Goal: Task Accomplishment & Management: Manage account settings

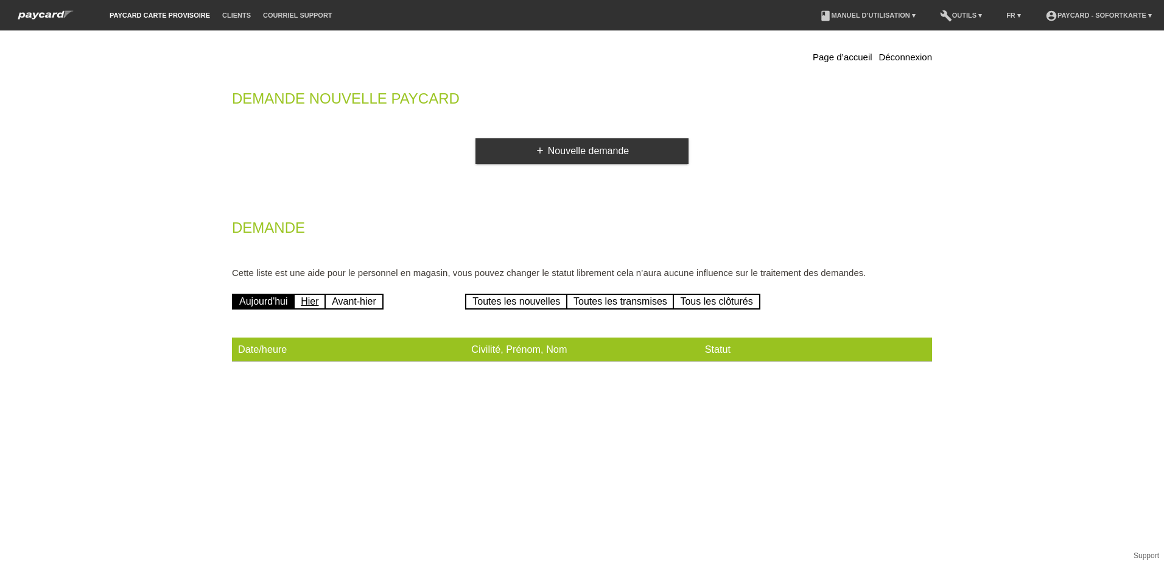
click at [310, 296] on link "Hier" at bounding box center [310, 302] width 32 height 16
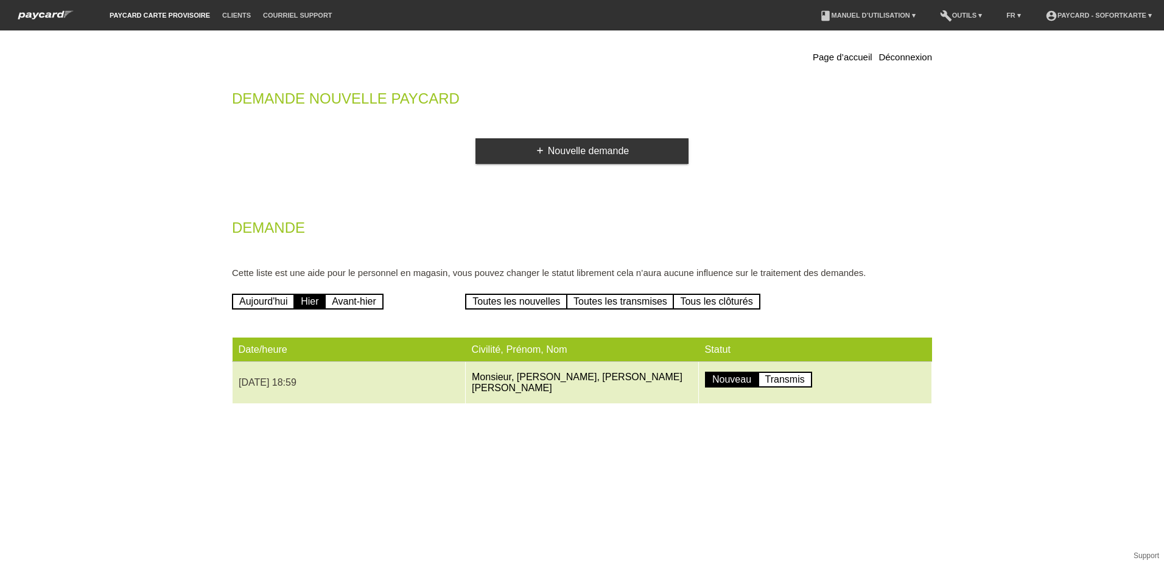
click at [527, 366] on td "Monsieur, Yann Mateus, Pereira Pinho" at bounding box center [582, 383] width 233 height 42
click at [485, 375] on td "Monsieur, Yann Mateus, Pereira Pinho" at bounding box center [582, 383] width 233 height 42
click at [335, 382] on td "27.08.2025 18:59" at bounding box center [349, 383] width 233 height 42
click at [798, 377] on link "Transmis" at bounding box center [785, 380] width 54 height 16
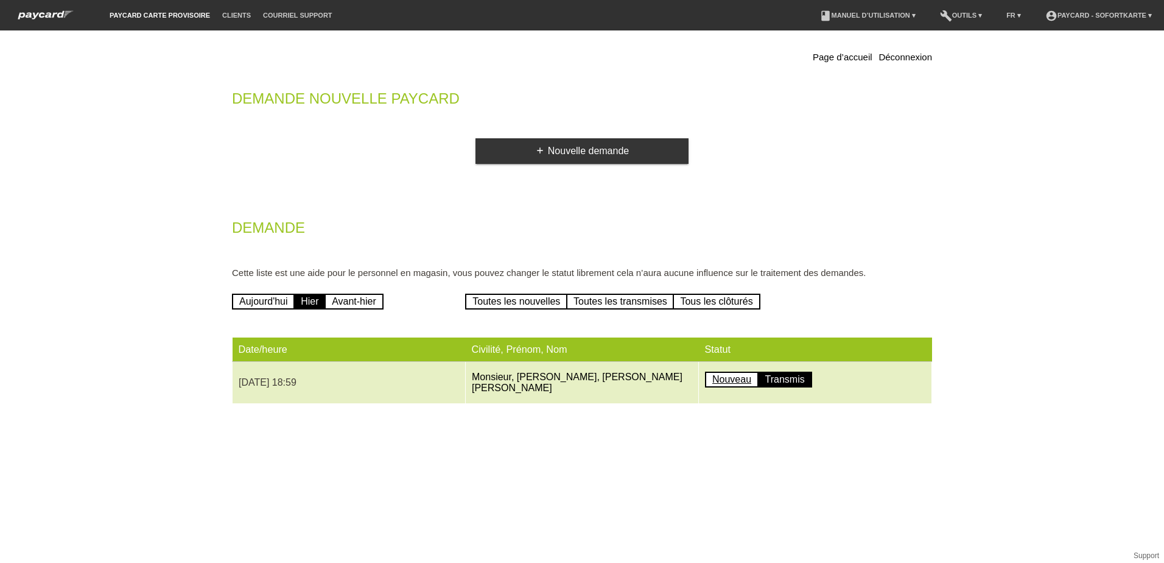
click at [716, 378] on link "Nouveau" at bounding box center [732, 380] width 54 height 16
click at [543, 378] on link "Monsieur, Yann Mateus, Pereira Pinho" at bounding box center [577, 382] width 211 height 21
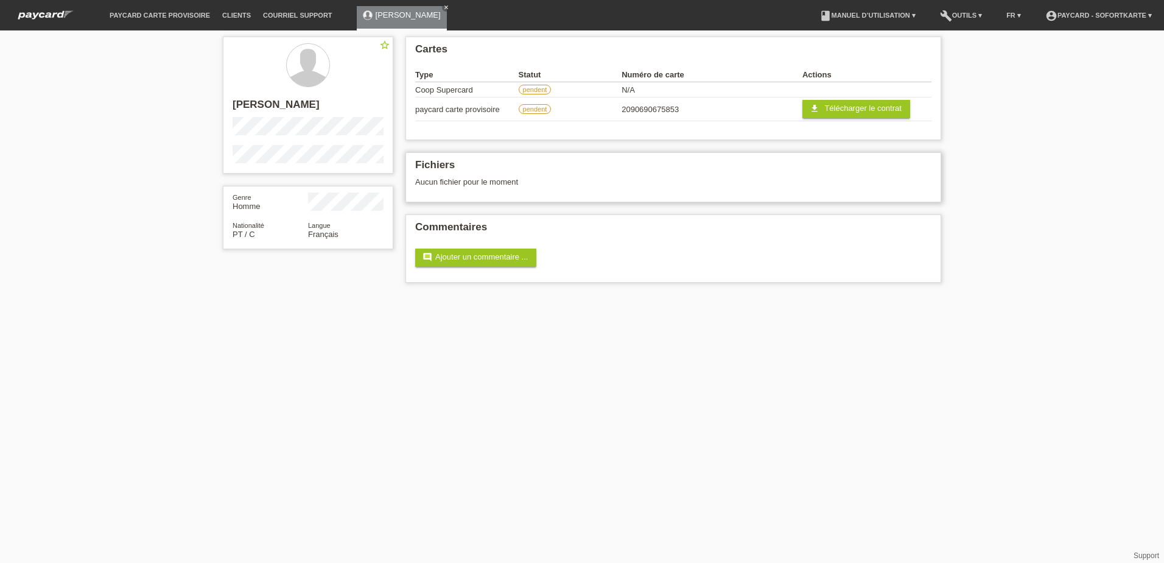
click at [461, 187] on div "Fichiers Aucun fichier pour le moment" at bounding box center [674, 177] width 536 height 50
click at [471, 173] on h2 "Fichiers" at bounding box center [673, 168] width 516 height 18
drag, startPoint x: 445, startPoint y: 180, endPoint x: 458, endPoint y: 183, distance: 13.7
click at [445, 180] on div "Aucun fichier pour le moment" at bounding box center [601, 181] width 372 height 9
click at [967, 13] on link "build Outils ▾" at bounding box center [961, 15] width 54 height 7
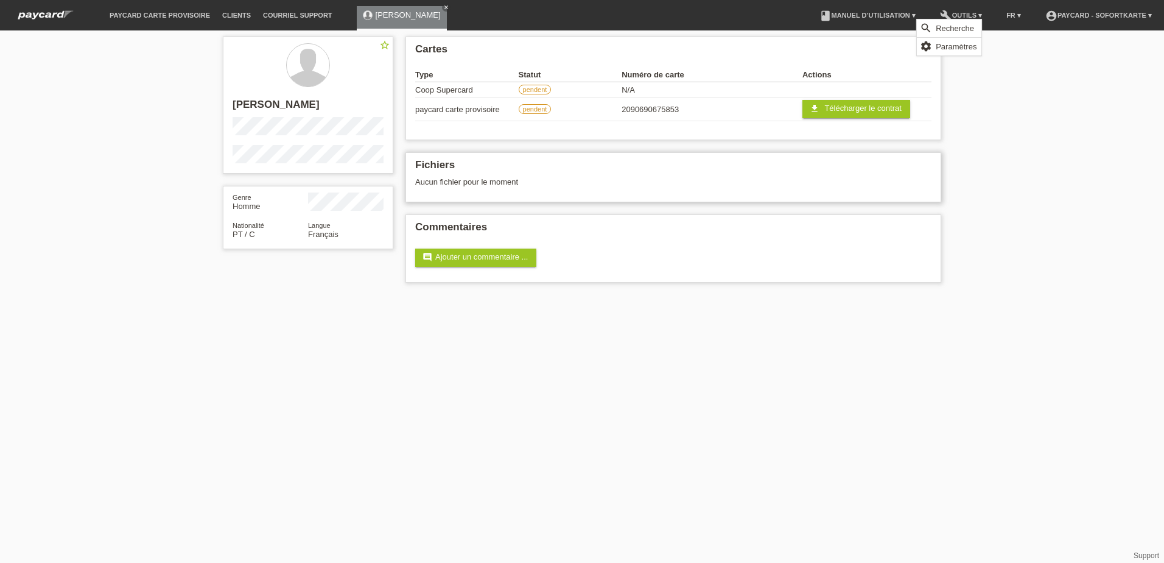
click at [868, 188] on div "Fichiers Aucun fichier pour le moment" at bounding box center [674, 177] width 536 height 50
click at [856, 112] on span "Télécharger le contrat" at bounding box center [863, 108] width 77 height 9
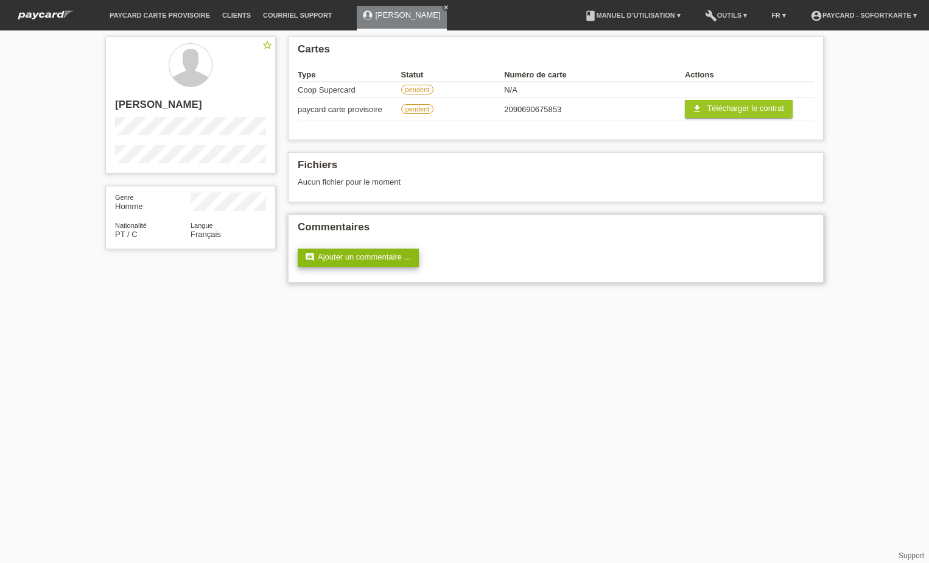
click at [377, 256] on link "comment Ajouter un commentaire ..." at bounding box center [358, 257] width 121 height 18
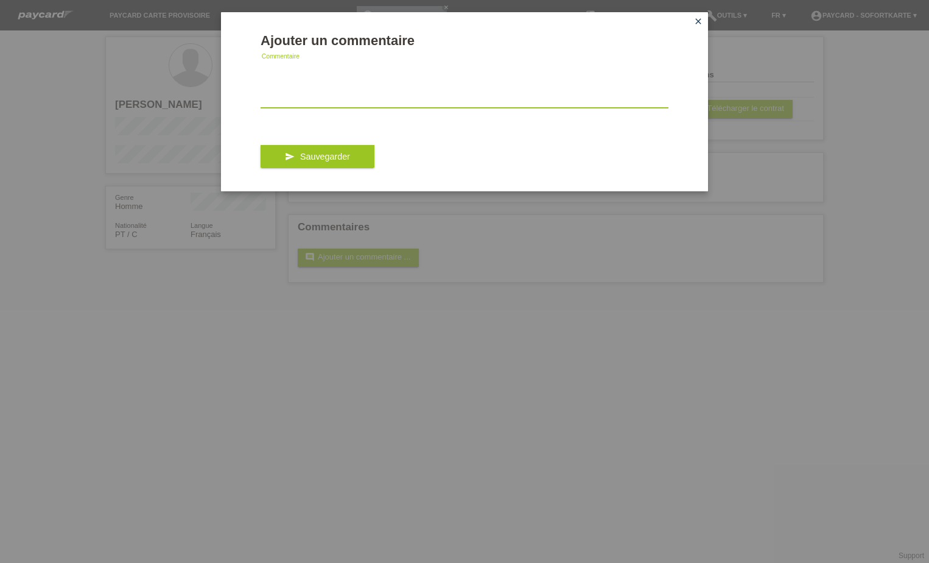
click at [342, 100] on textarea at bounding box center [465, 84] width 408 height 47
click at [698, 23] on icon "close" at bounding box center [699, 21] width 10 height 10
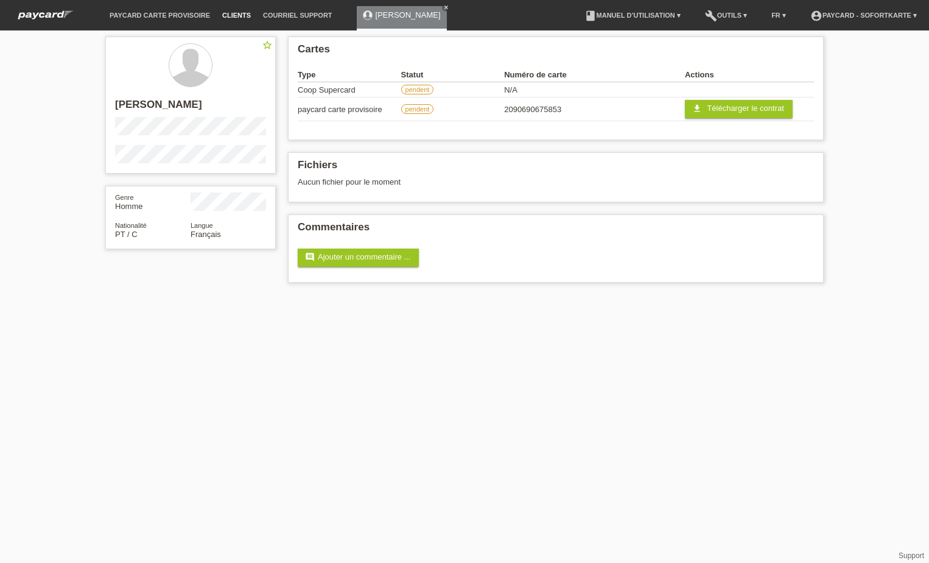
click at [236, 18] on link "Clients" at bounding box center [236, 15] width 41 height 7
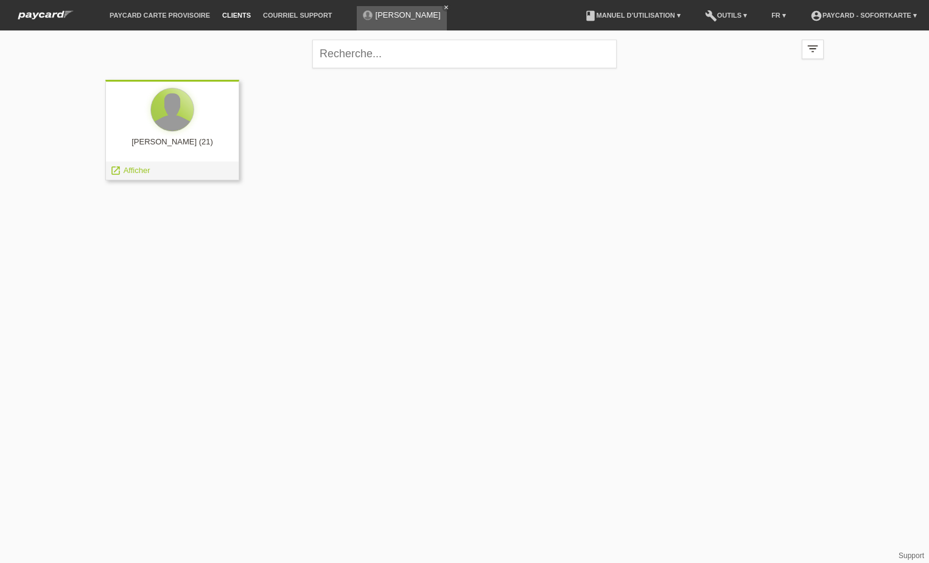
click at [164, 116] on div at bounding box center [172, 109] width 43 height 43
click at [132, 167] on span "Afficher" at bounding box center [137, 170] width 27 height 9
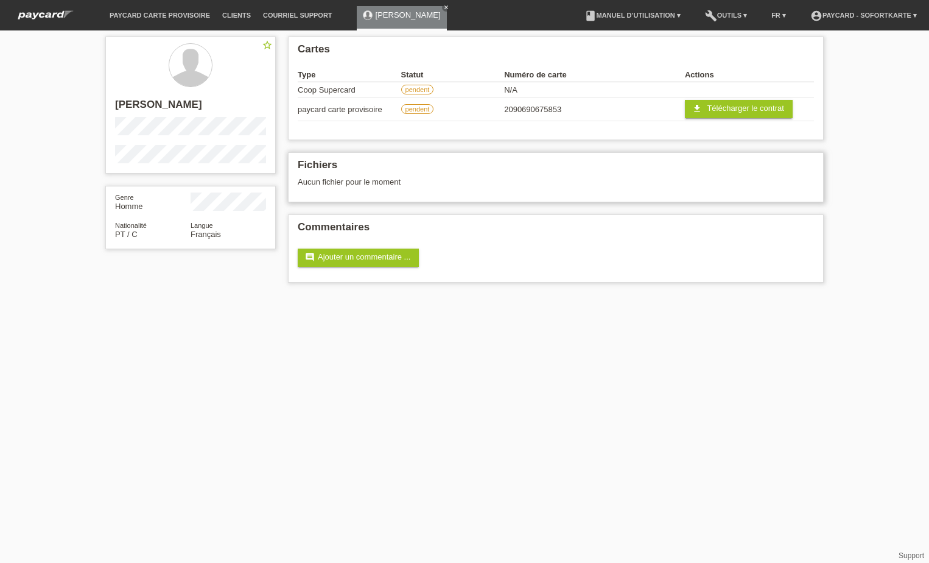
click at [423, 180] on div "Aucun fichier pour le moment" at bounding box center [484, 181] width 372 height 9
click at [417, 113] on label "pendent" at bounding box center [417, 109] width 33 height 10
click at [424, 94] on label "pendent" at bounding box center [417, 90] width 33 height 10
click at [771, 15] on link "FR ▾" at bounding box center [779, 15] width 27 height 7
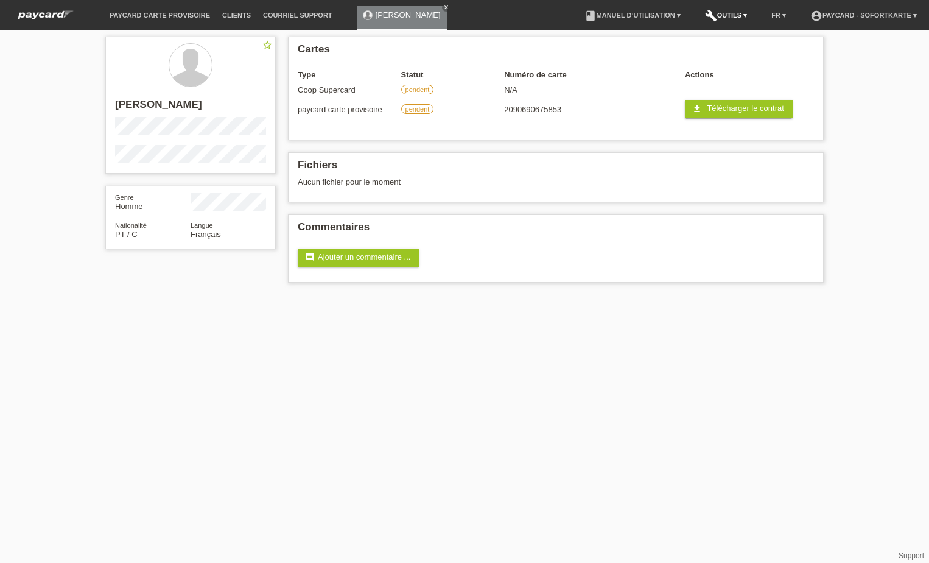
click at [720, 14] on link "build Outils ▾" at bounding box center [726, 15] width 54 height 7
click at [720, 12] on link "build Outils ▾" at bounding box center [726, 15] width 54 height 7
click at [892, 21] on li "account_circle paycard - Sofortkarte ▾" at bounding box center [864, 15] width 119 height 31
click at [894, 15] on link "account_circle paycard - Sofortkarte ▾" at bounding box center [864, 15] width 119 height 7
click at [870, 130] on div "star_border Yann Mateus Pereira Pinho Genre Homme Nationalité PT / C Langue Fra…" at bounding box center [464, 162] width 929 height 264
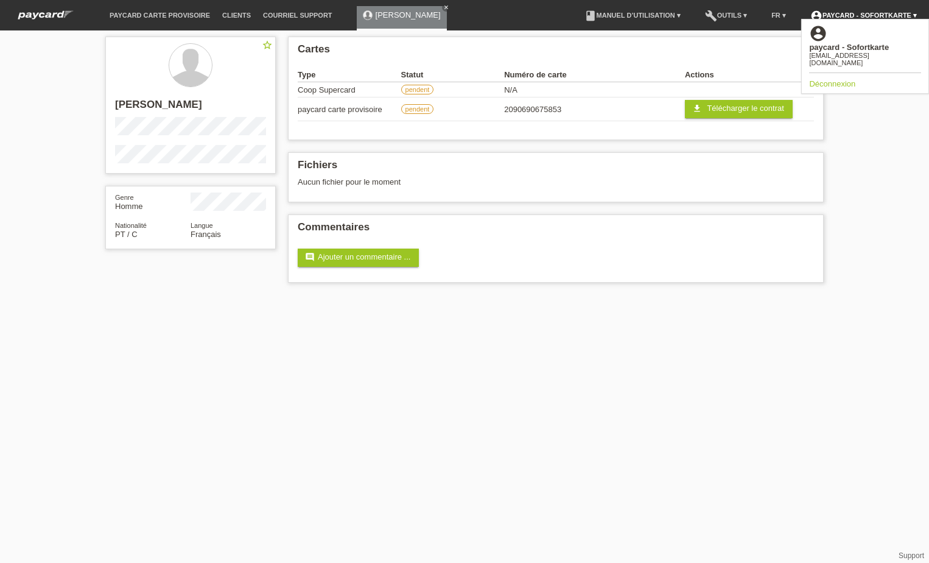
click at [904, 14] on link "account_circle paycard - Sofortkarte ▾" at bounding box center [864, 15] width 119 height 7
click at [718, 11] on li "build Outils ▾" at bounding box center [726, 15] width 54 height 31
click at [719, 15] on link "build Outils ▾" at bounding box center [726, 15] width 54 height 7
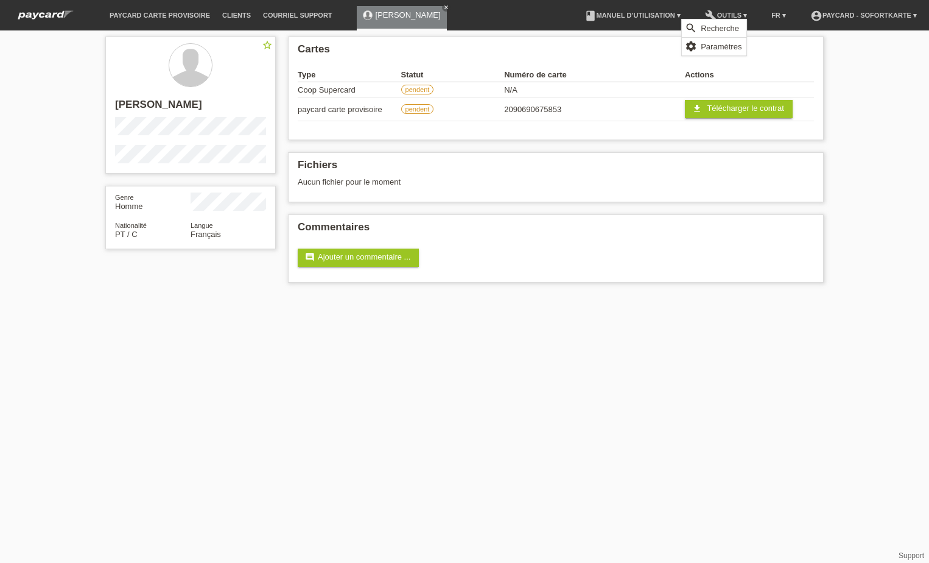
click at [721, 10] on li "build Outils ▾" at bounding box center [726, 15] width 54 height 31
click at [724, 11] on li "build Outils ▾" at bounding box center [726, 15] width 54 height 31
click at [887, 83] on div "star_border Yann Mateus Pereira Pinho Genre Homme Nationalité PT / C Langue Fra…" at bounding box center [464, 162] width 929 height 264
click at [743, 12] on link "build Outils ▾" at bounding box center [726, 15] width 54 height 7
click at [380, 18] on link "[PERSON_NAME]" at bounding box center [408, 14] width 65 height 9
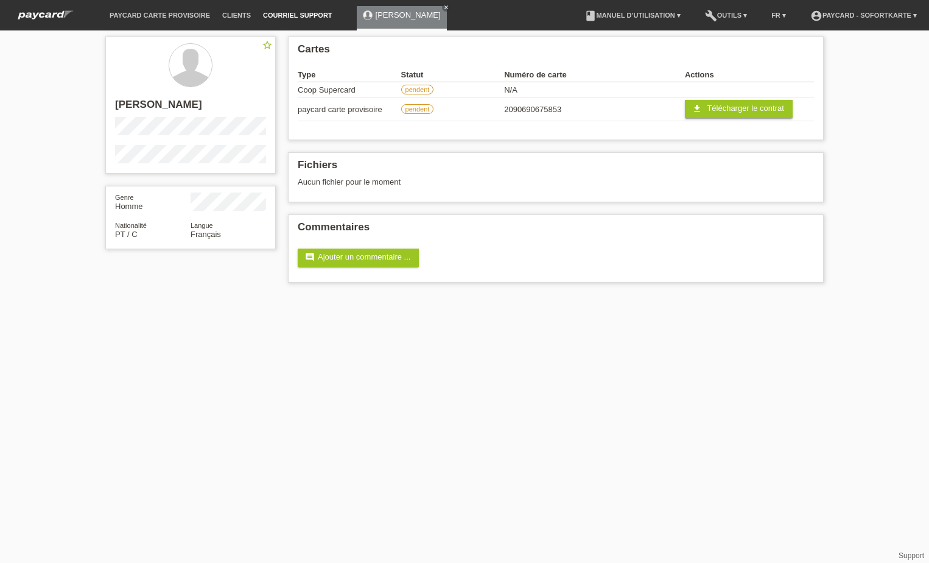
click at [320, 12] on link "Courriel Support" at bounding box center [297, 15] width 81 height 7
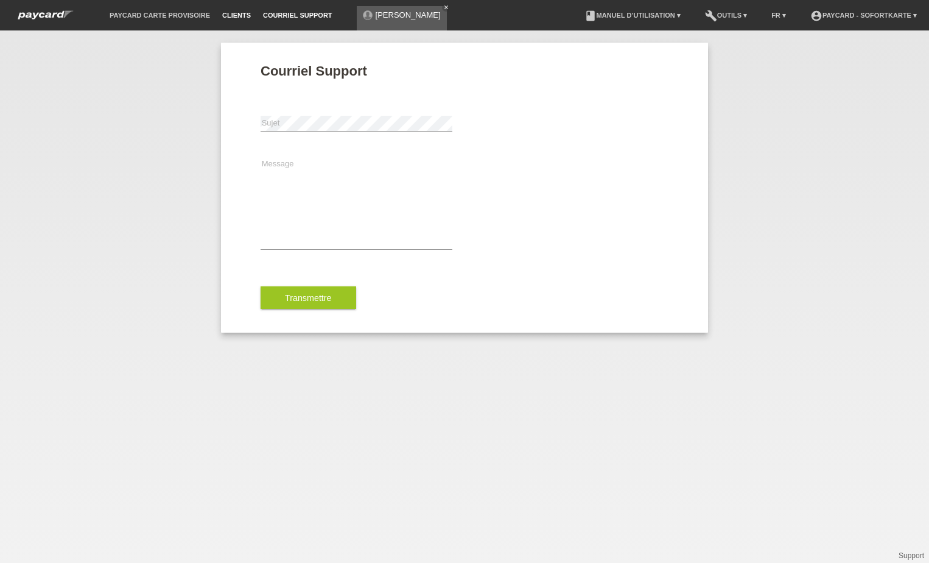
click at [237, 15] on link "Clients" at bounding box center [236, 15] width 41 height 7
click at [164, 13] on link "paycard carte provisoire" at bounding box center [160, 15] width 113 height 7
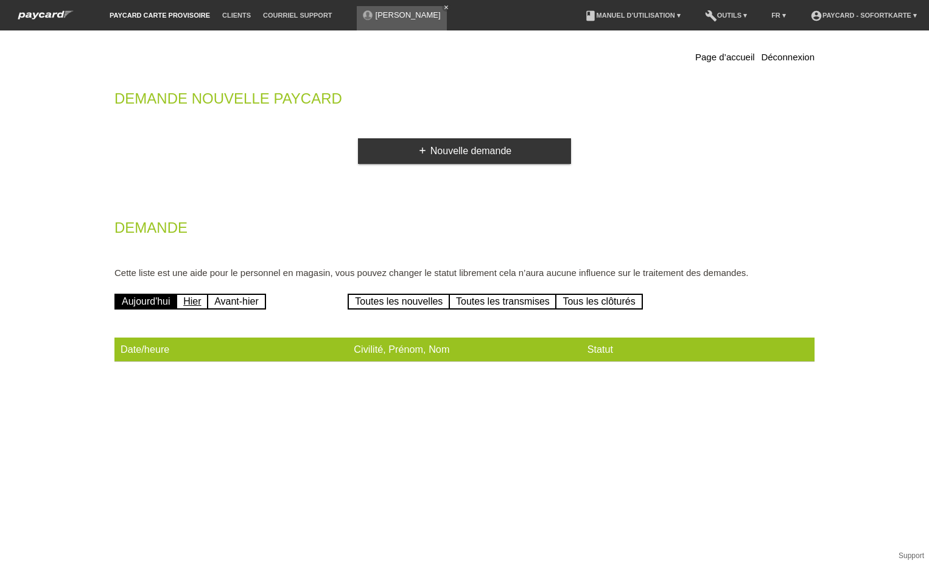
click at [196, 300] on link "Hier" at bounding box center [192, 302] width 32 height 16
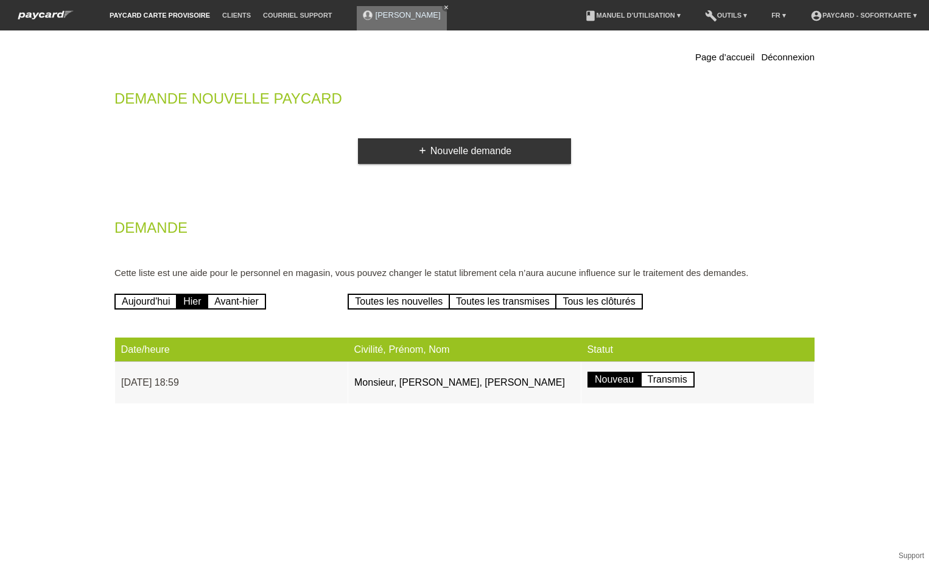
click at [449, 5] on icon "close" at bounding box center [446, 7] width 6 height 6
